Goal: Navigation & Orientation: Go to known website

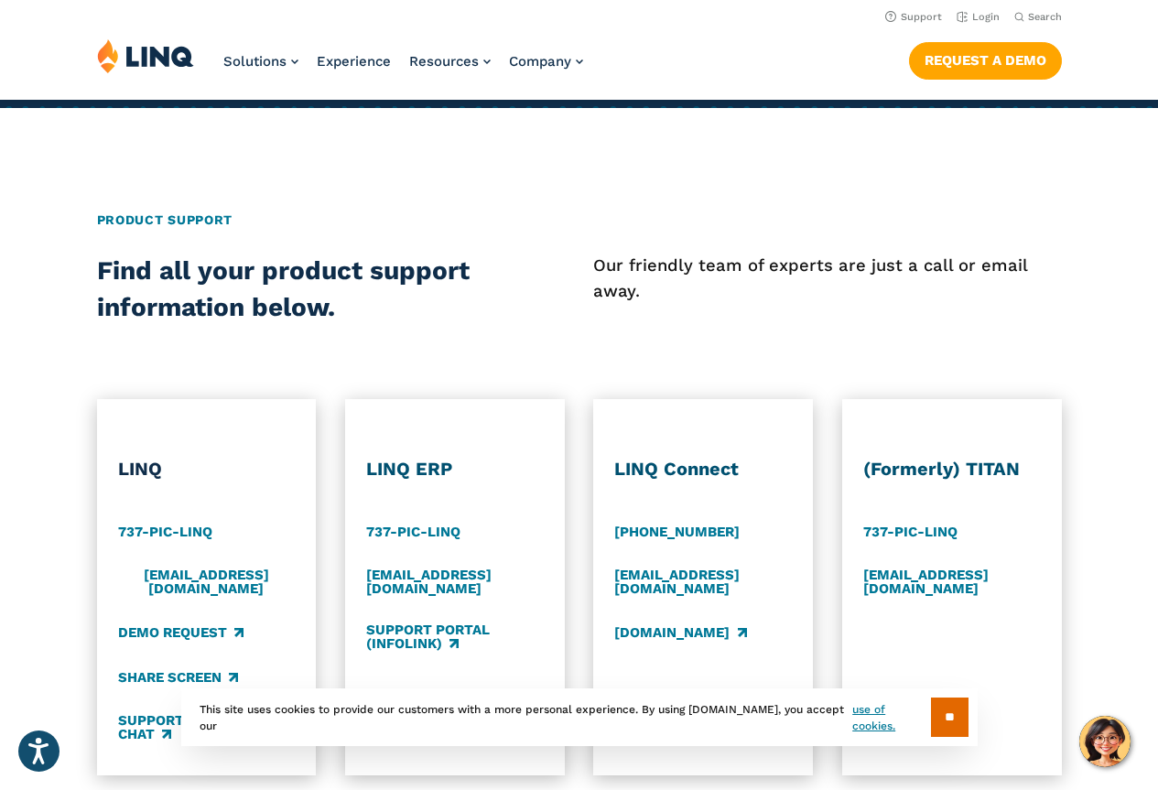
scroll to position [549, 0]
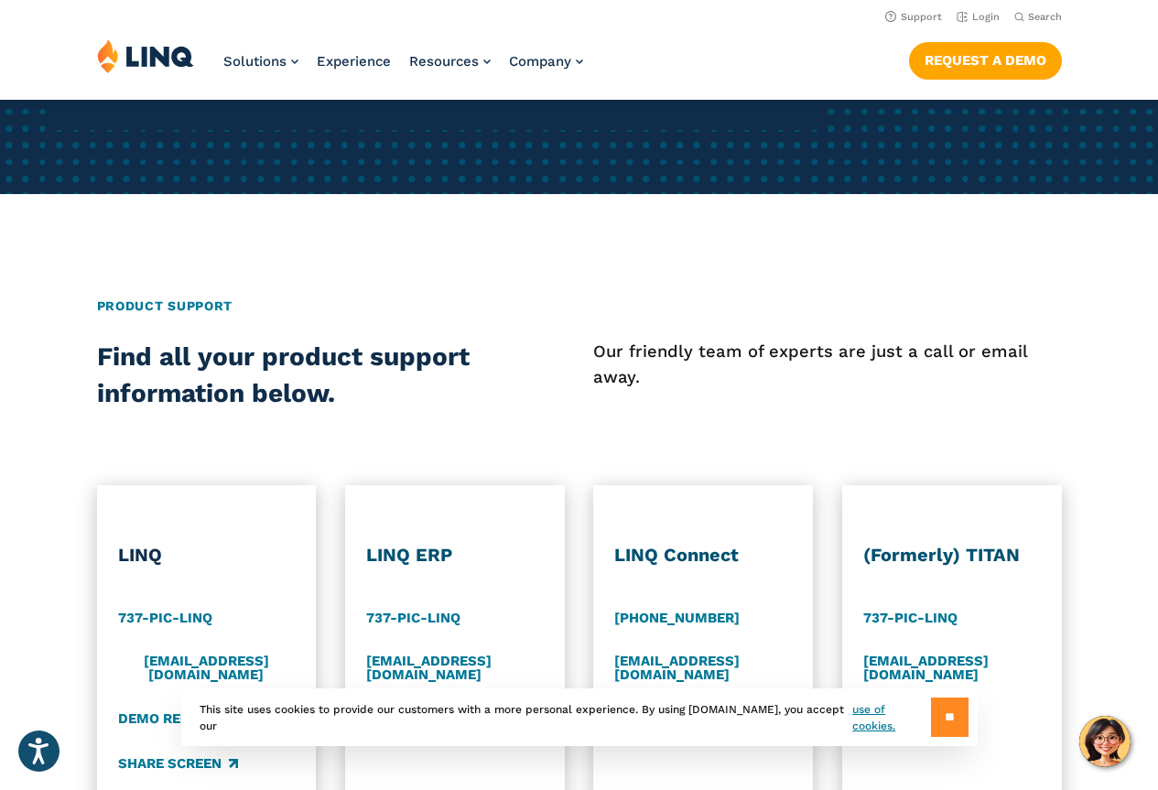
click at [931, 719] on input "**" at bounding box center [950, 717] width 38 height 39
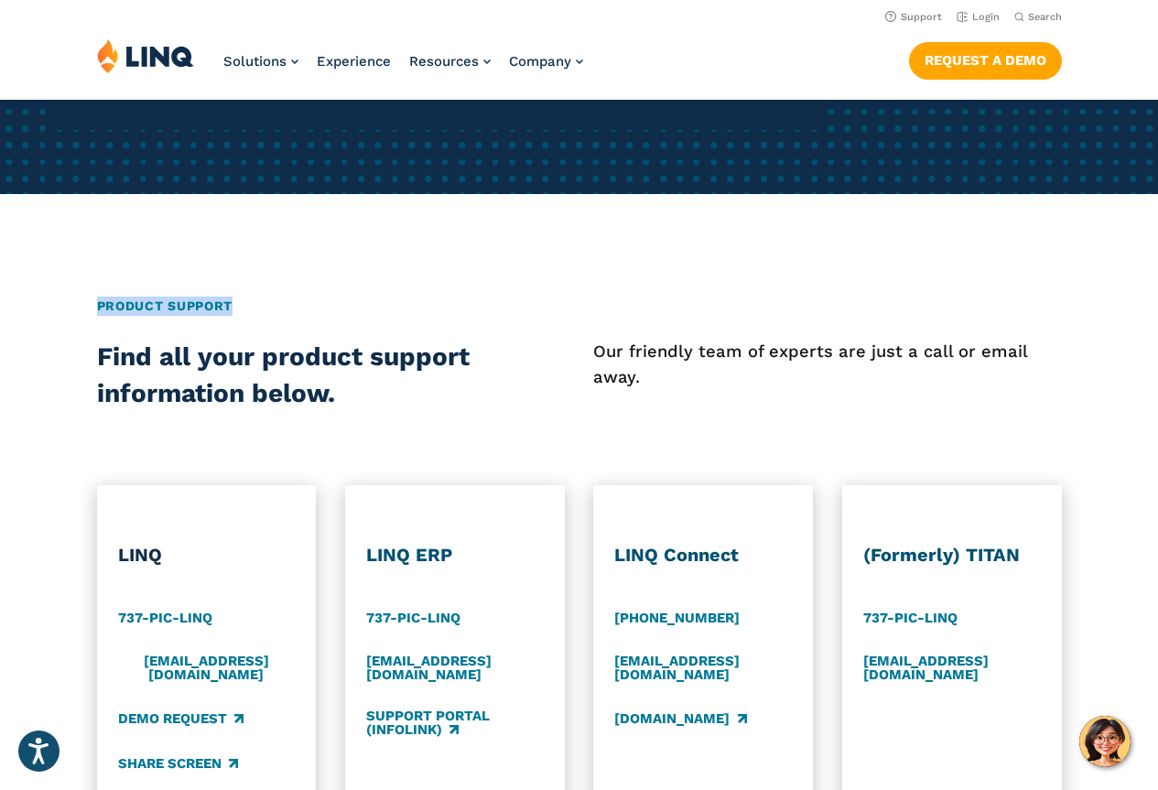
drag, startPoint x: 73, startPoint y: 303, endPoint x: 314, endPoint y: 308, distance: 240.9
click at [314, 308] on div "Product Support" at bounding box center [579, 318] width 1158 height 42
click at [993, 18] on link "Login" at bounding box center [978, 17] width 43 height 12
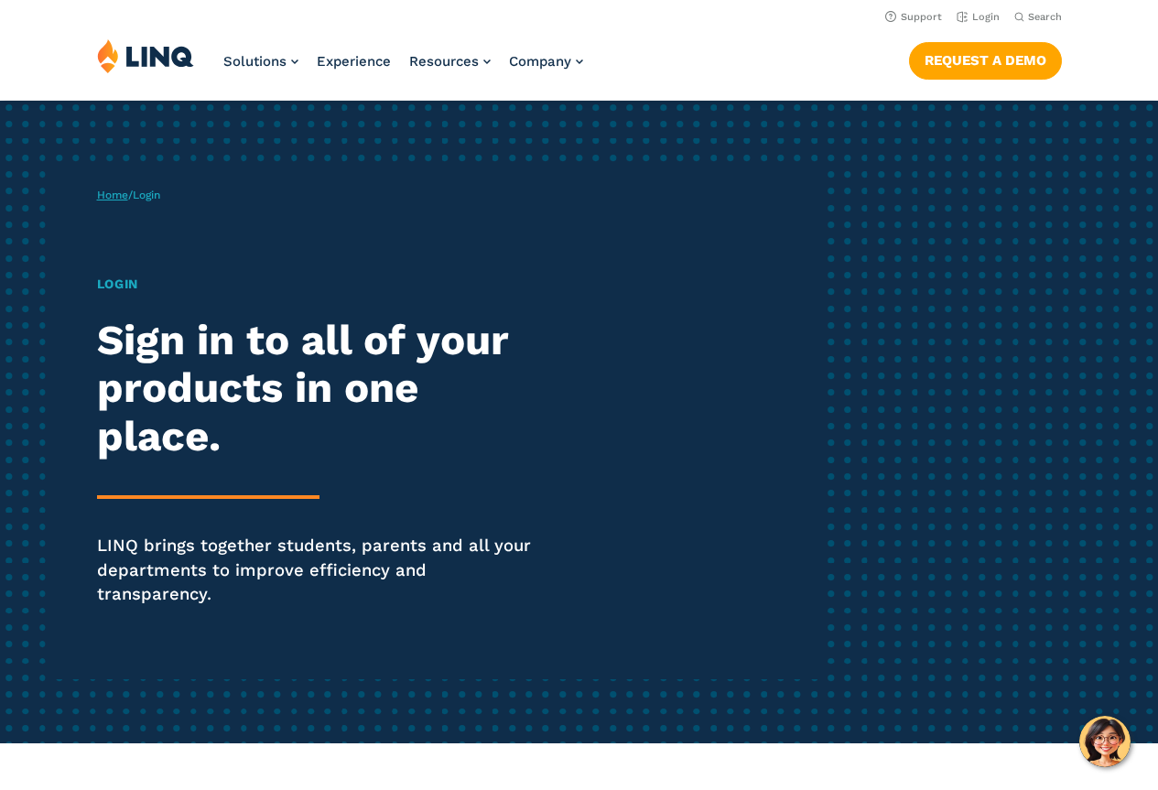
click at [118, 200] on link "Home" at bounding box center [112, 195] width 31 height 13
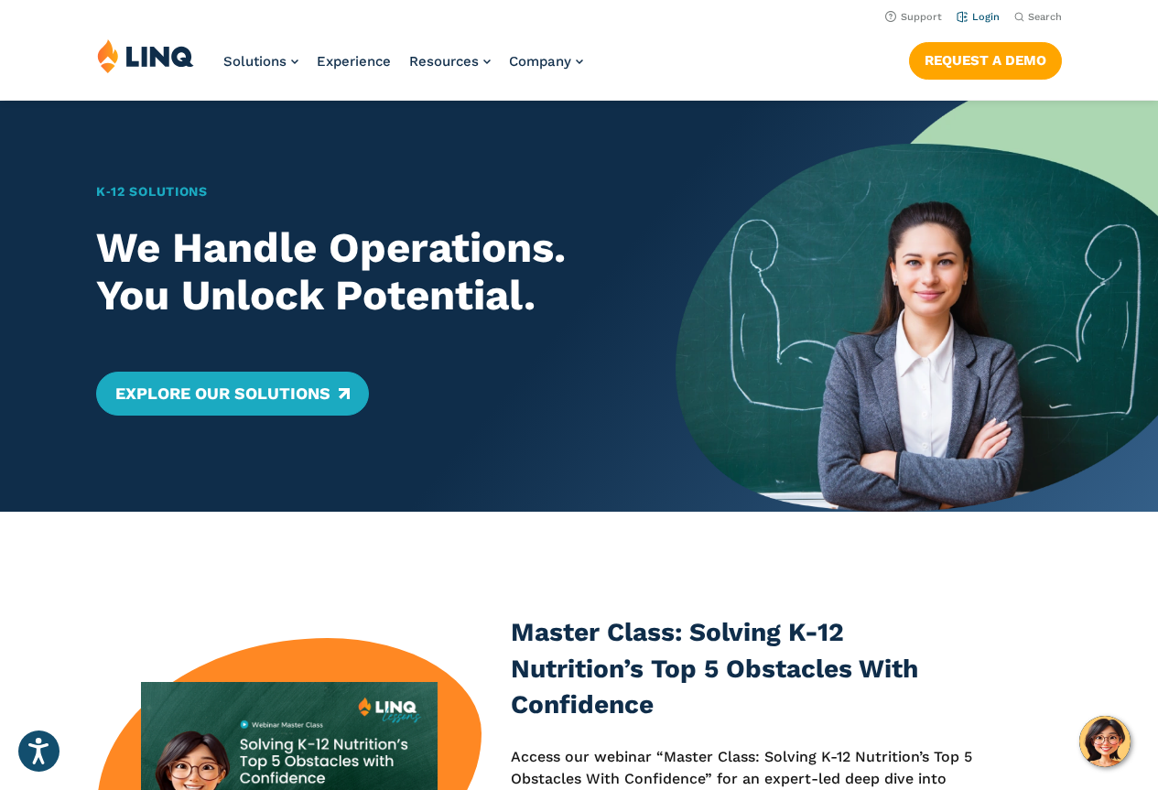
click at [972, 23] on li "Login" at bounding box center [978, 15] width 43 height 20
click at [989, 16] on link "Login" at bounding box center [978, 17] width 43 height 12
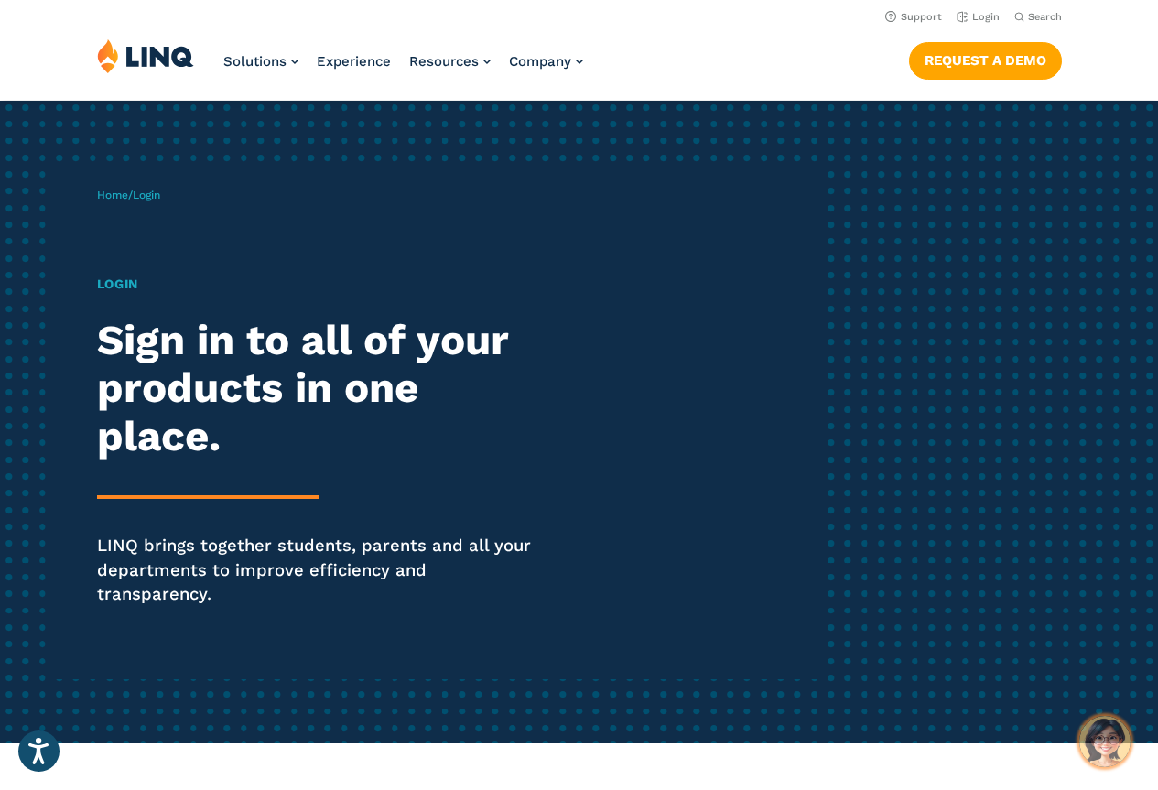
click at [1098, 749] on img "Hello, have a question? Let’s chat." at bounding box center [1105, 741] width 51 height 51
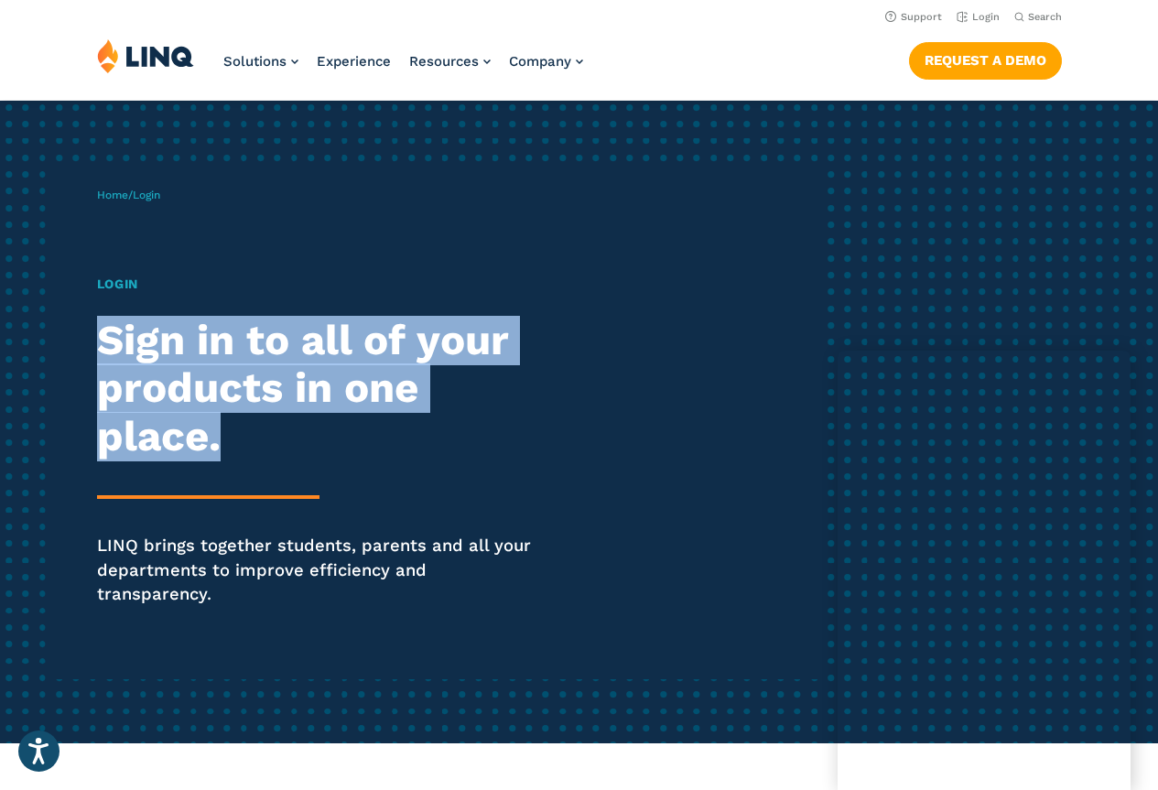
drag, startPoint x: 105, startPoint y: 336, endPoint x: 353, endPoint y: 426, distance: 263.9
click at [353, 426] on h2 "Sign in to all of your products in one place." at bounding box center [320, 389] width 446 height 145
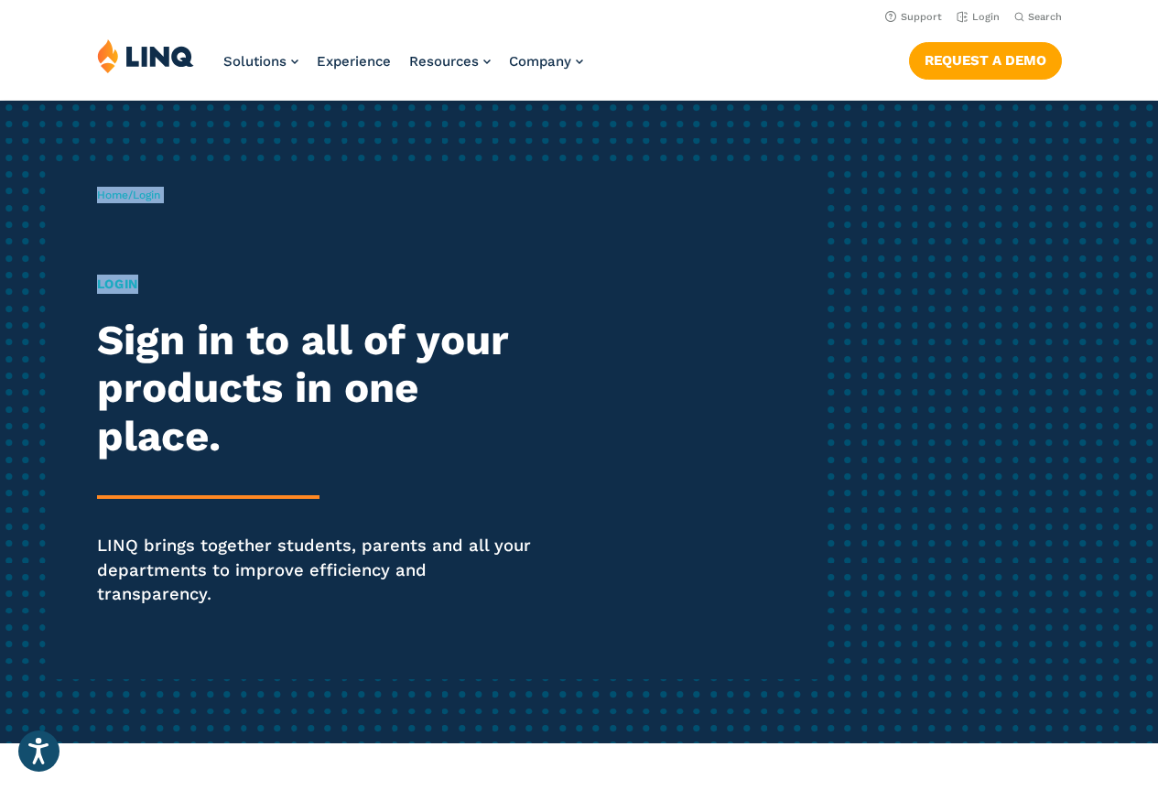
drag, startPoint x: 164, startPoint y: 284, endPoint x: 60, endPoint y: 284, distance: 103.5
click at [97, 284] on div "Home / Login Login Sign in to all of your products in one place. LINQ brings to…" at bounding box center [459, 422] width 724 height 515
